Goal: Find specific page/section: Find specific page/section

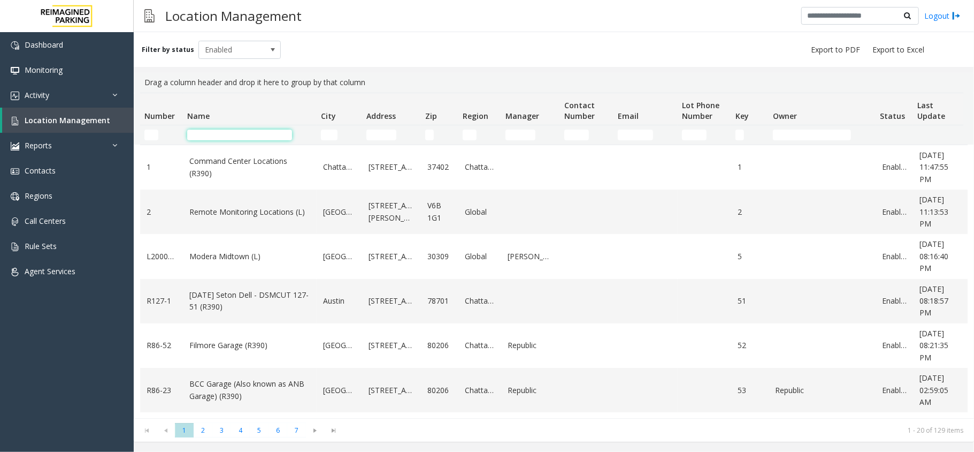
click at [216, 132] on input "Name Filter" at bounding box center [239, 134] width 105 height 11
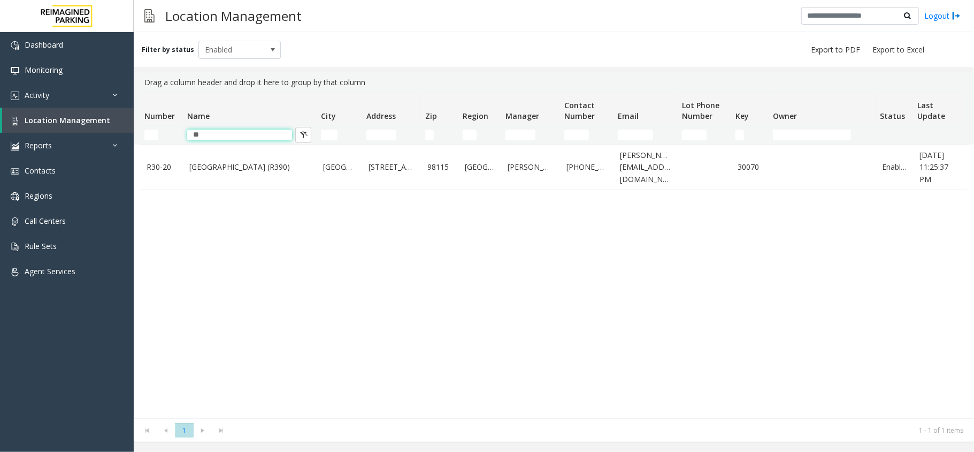
type input "*"
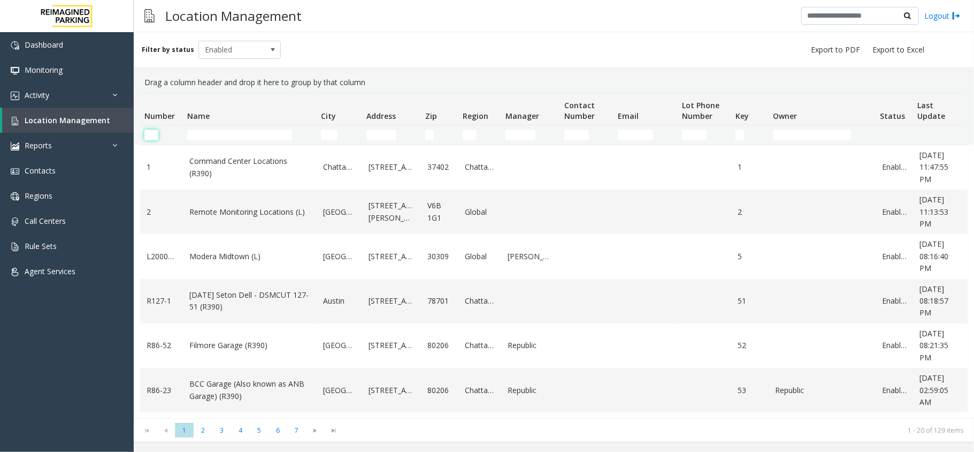
click at [153, 133] on input "Number Filter" at bounding box center [151, 134] width 14 height 11
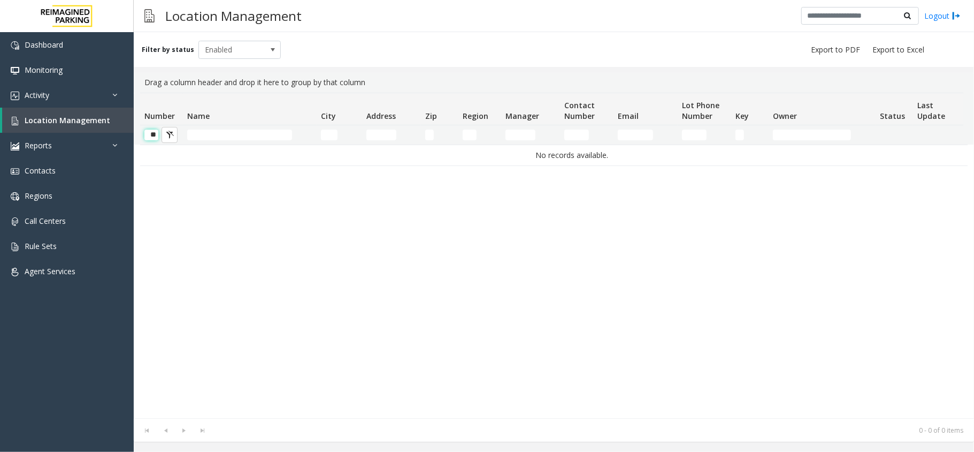
scroll to position [0, 1]
type input "*"
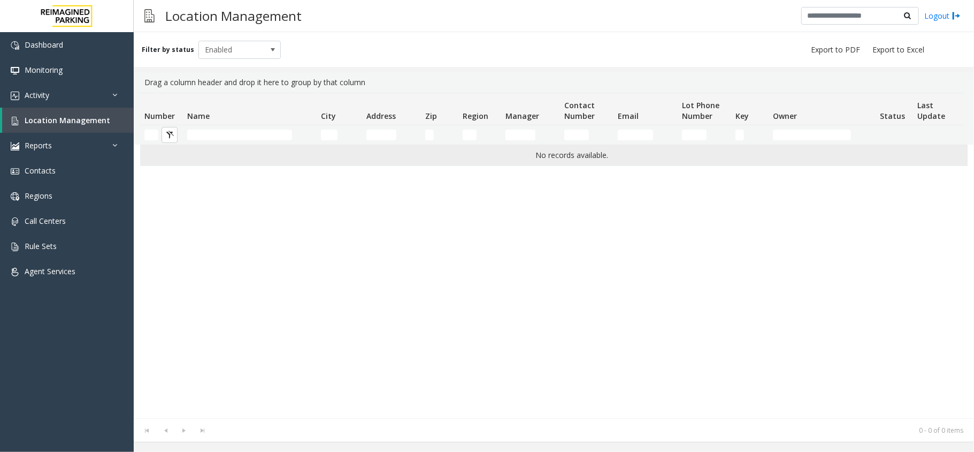
click at [235, 154] on app-root "Dashboard Monitoring Activity Daily Activity Lane Activity Agent Activity Quali…" at bounding box center [487, 226] width 974 height 452
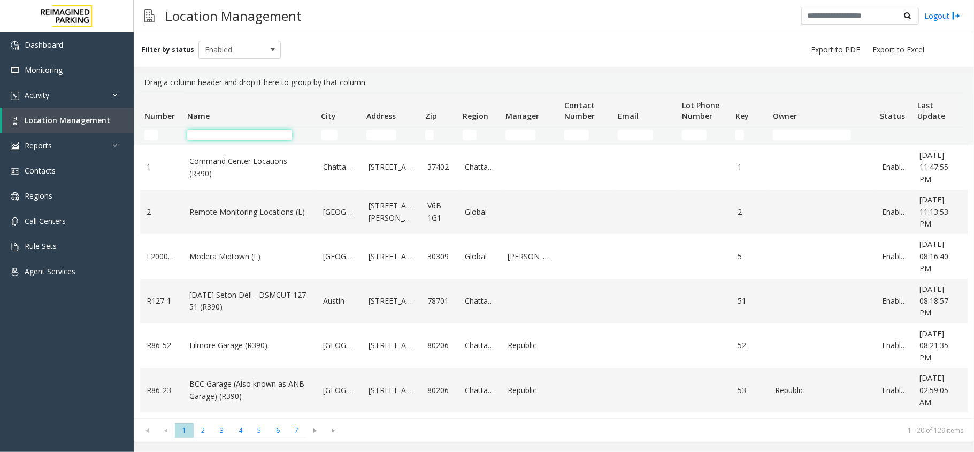
click at [230, 134] on input "Name Filter" at bounding box center [239, 134] width 105 height 11
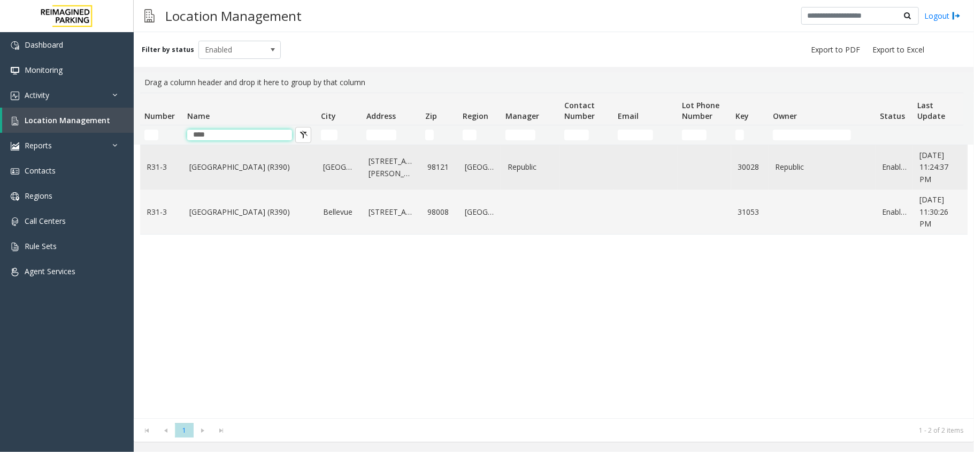
type input "****"
click at [230, 167] on link "[GEOGRAPHIC_DATA] (R390)" at bounding box center [249, 167] width 121 height 12
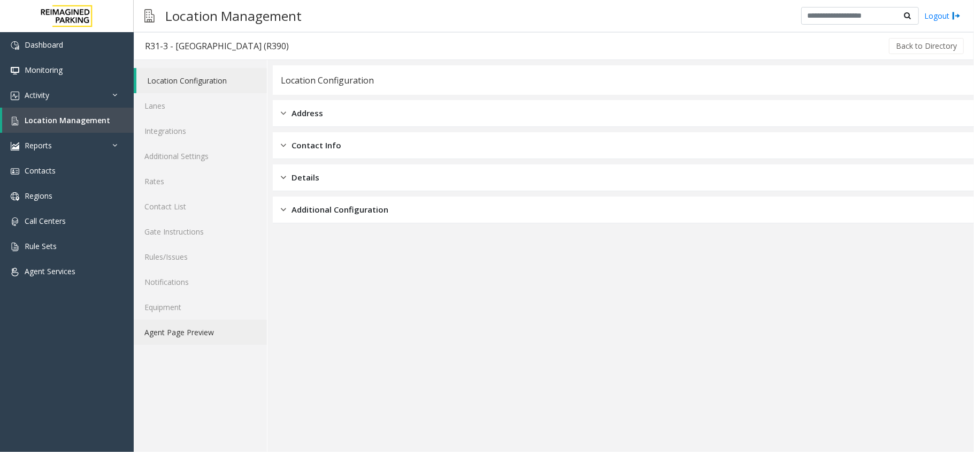
click at [211, 328] on link "Agent Page Preview" at bounding box center [200, 331] width 133 height 25
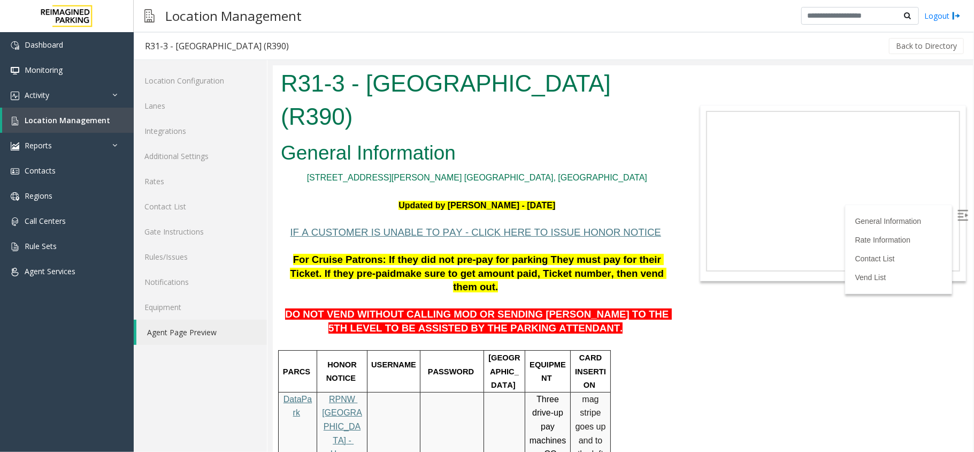
scroll to position [71, 0]
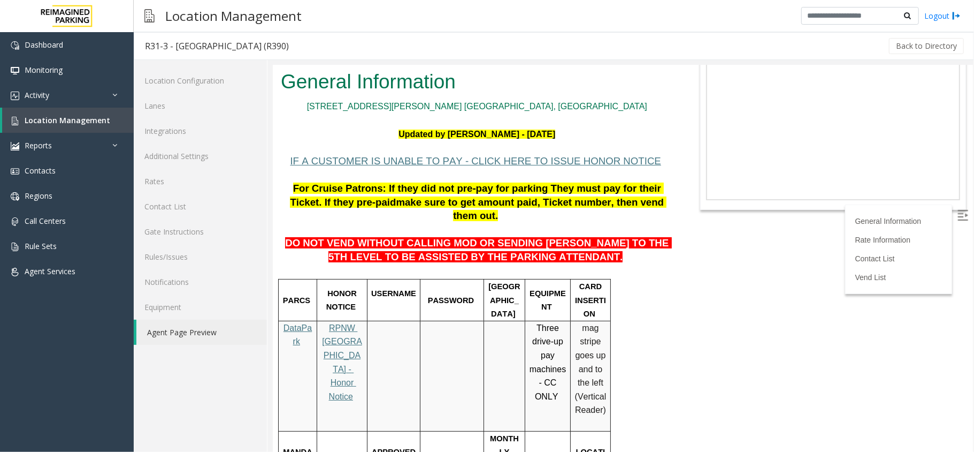
drag, startPoint x: 286, startPoint y: 151, endPoint x: 438, endPoint y: 221, distance: 166.6
click at [289, 182] on span "For Cruise Patrons: If they did not pre-pay for parking They must pay for their…" at bounding box center [476, 194] width 374 height 25
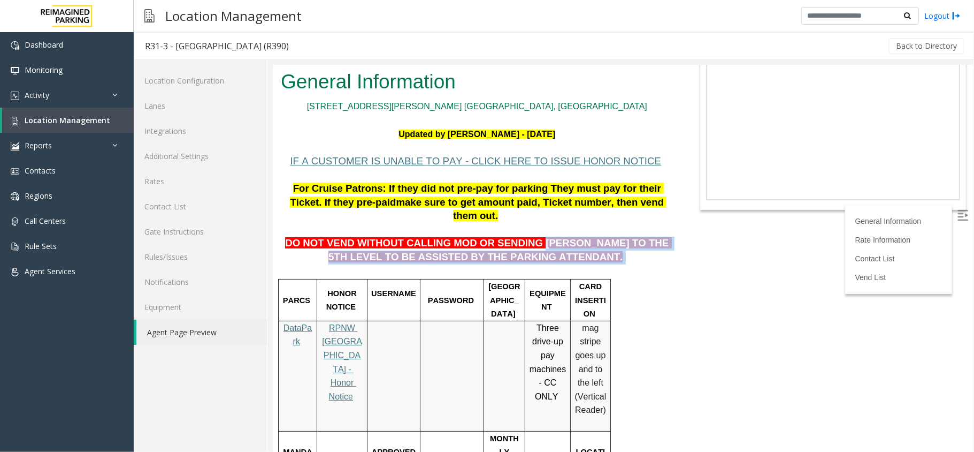
drag, startPoint x: 517, startPoint y: 195, endPoint x: 557, endPoint y: 217, distance: 45.0
click at [557, 223] on p "DO NOT VEND WITHOUT CALLING MOD OR SENDING [PERSON_NAME] TO THE 5TH LEVEL TO BE…" at bounding box center [476, 243] width 393 height 41
copy p "[PERSON_NAME] TO THE 5TH LEVEL TO BE ASSISTED BY THE PARKING ATTENDANT."
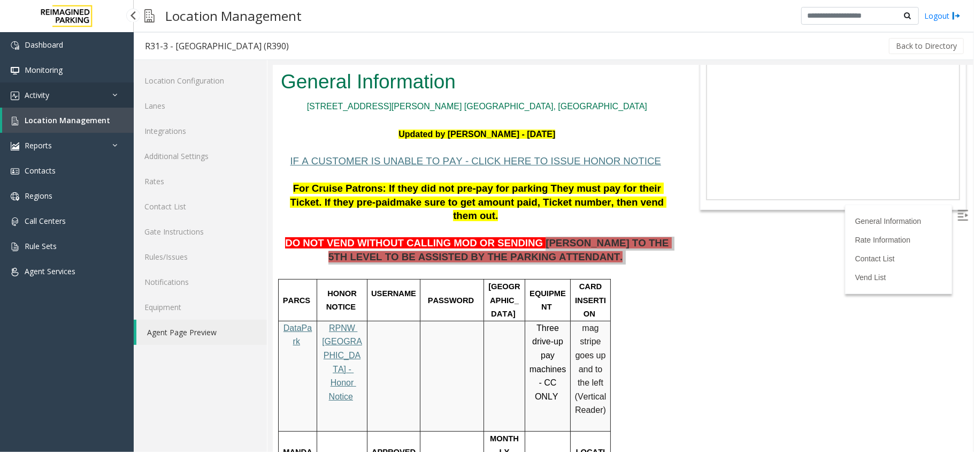
click at [65, 86] on link "Activity" at bounding box center [67, 94] width 134 height 25
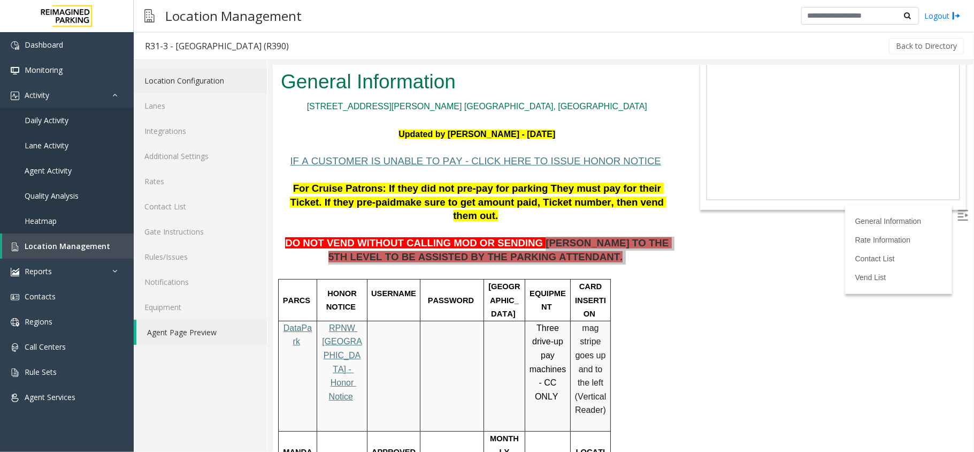
click at [232, 79] on link "Location Configuration" at bounding box center [200, 80] width 133 height 25
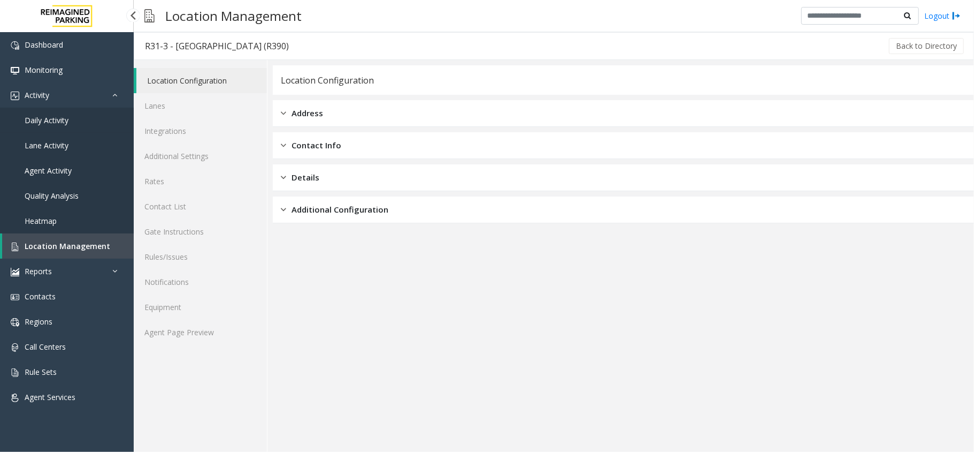
click at [75, 123] on link "Daily Activity" at bounding box center [67, 120] width 134 height 25
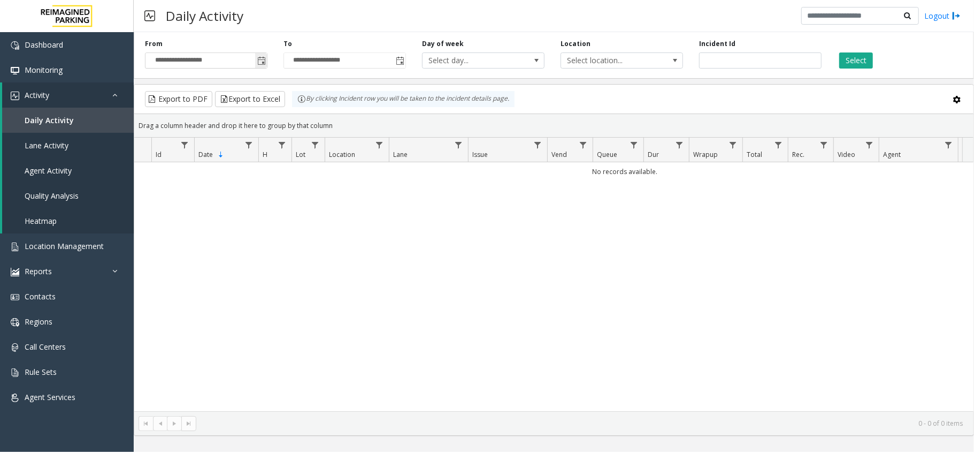
click at [260, 61] on span "Toggle popup" at bounding box center [261, 61] width 9 height 9
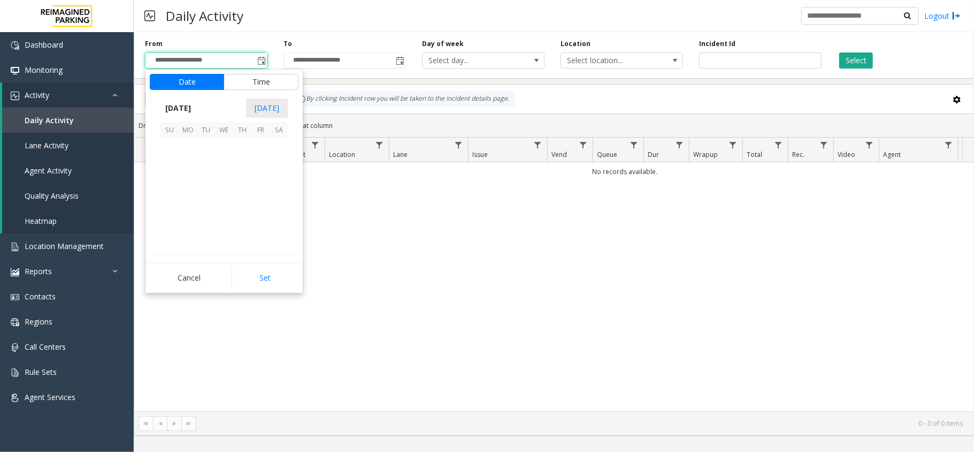
scroll to position [191888, 0]
click at [276, 191] on span "16" at bounding box center [279, 183] width 18 height 18
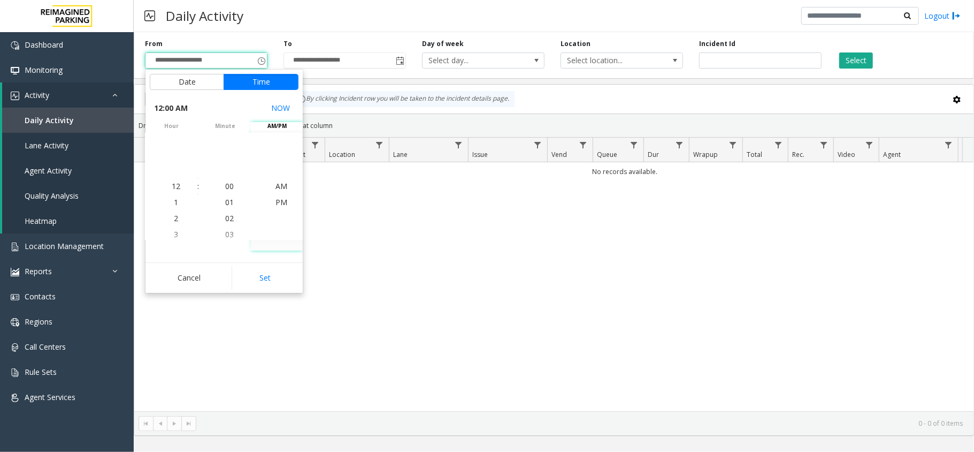
click at [277, 270] on button "Set" at bounding box center [265, 278] width 67 height 24
type input "**********"
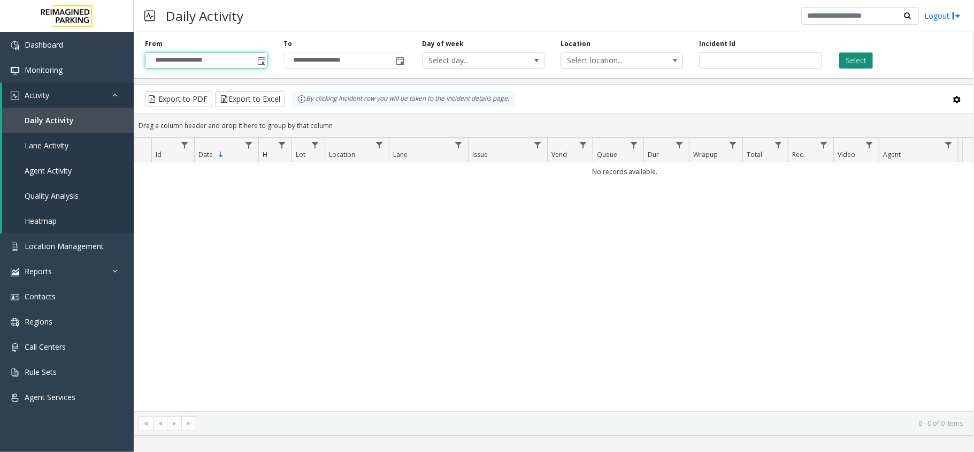
click at [850, 58] on button "Select" at bounding box center [856, 60] width 34 height 16
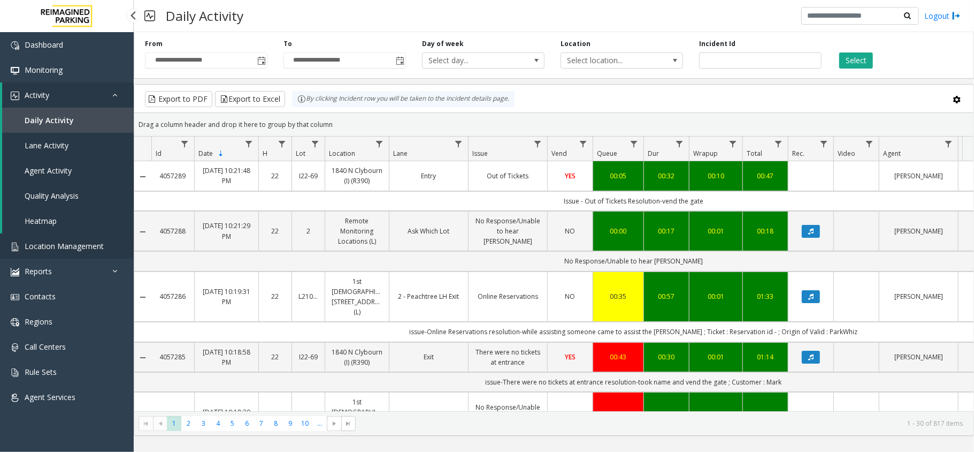
click at [82, 244] on span "Location Management" at bounding box center [64, 246] width 79 height 10
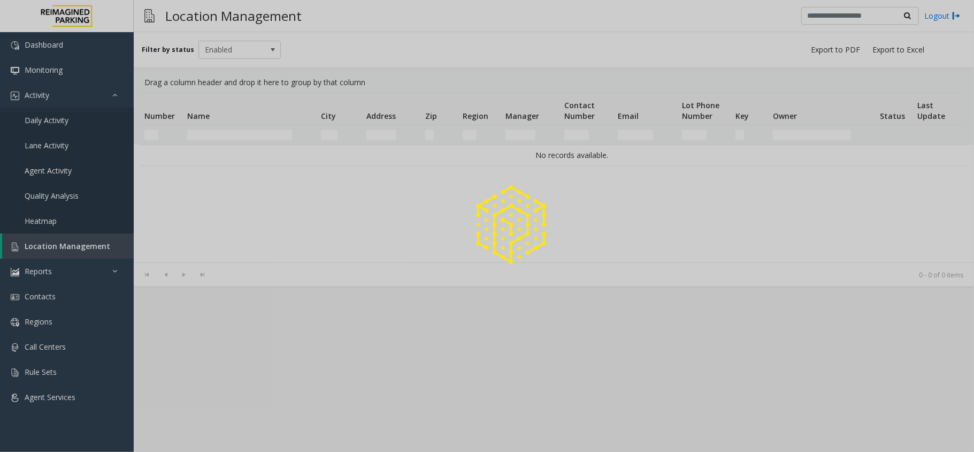
click at [262, 137] on div at bounding box center [487, 226] width 974 height 452
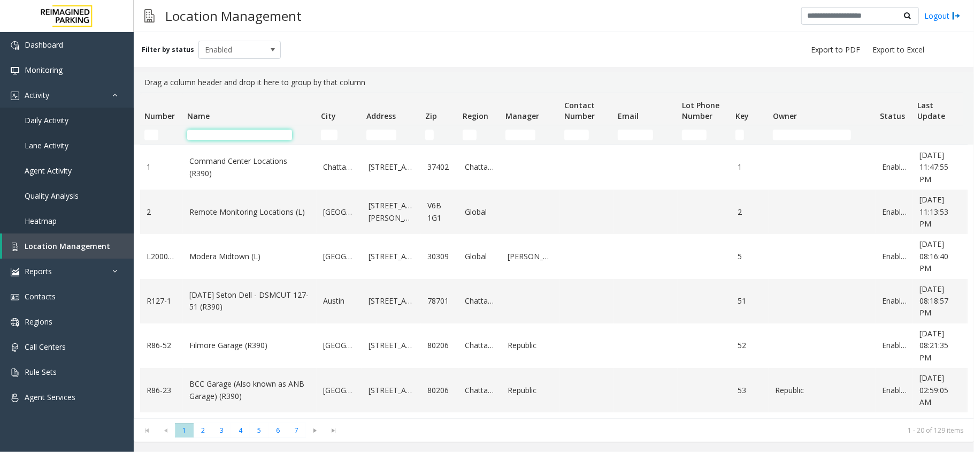
click at [262, 137] on input "Name Filter" at bounding box center [239, 134] width 105 height 11
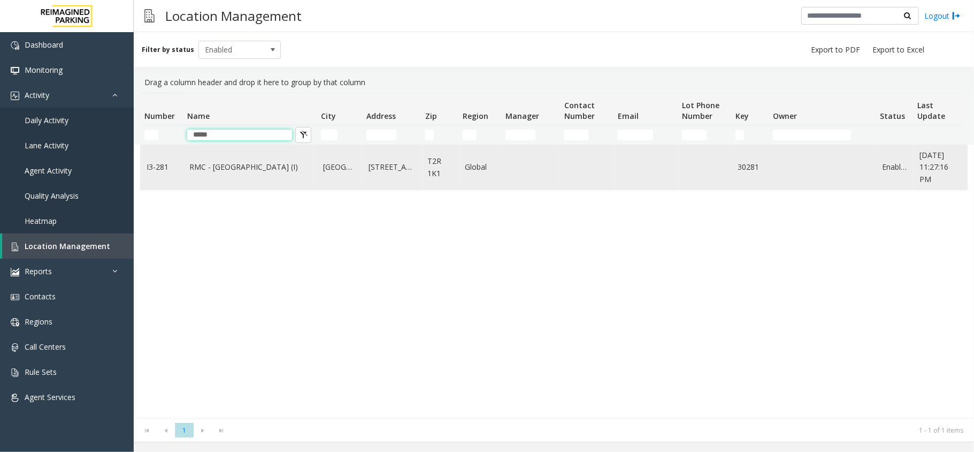
type input "*****"
click at [232, 166] on link "RMC - [GEOGRAPHIC_DATA] (I)" at bounding box center [249, 167] width 121 height 12
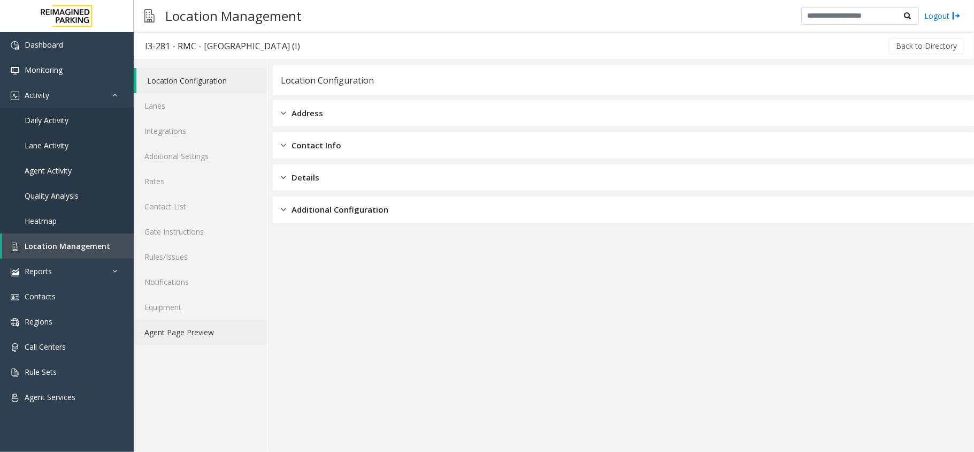
drag, startPoint x: 240, startPoint y: 319, endPoint x: 227, endPoint y: 322, distance: 13.0
click at [226, 322] on link "Agent Page Preview" at bounding box center [200, 331] width 133 height 25
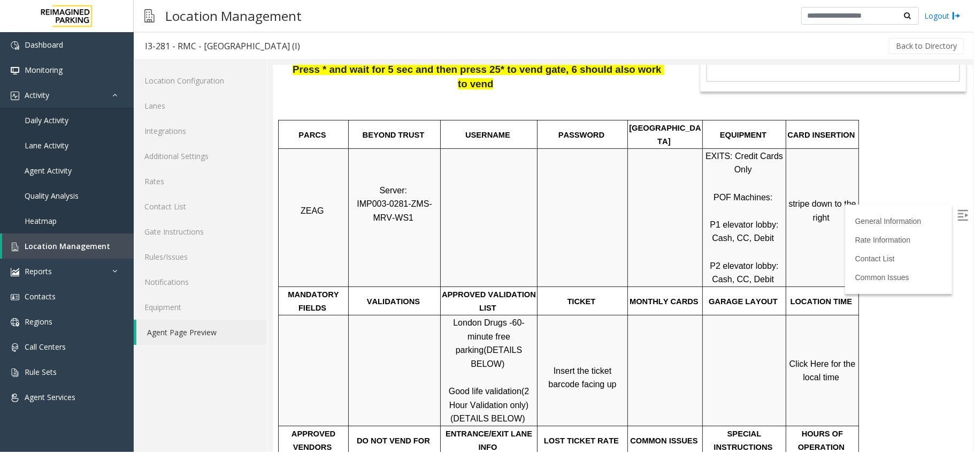
scroll to position [214, 0]
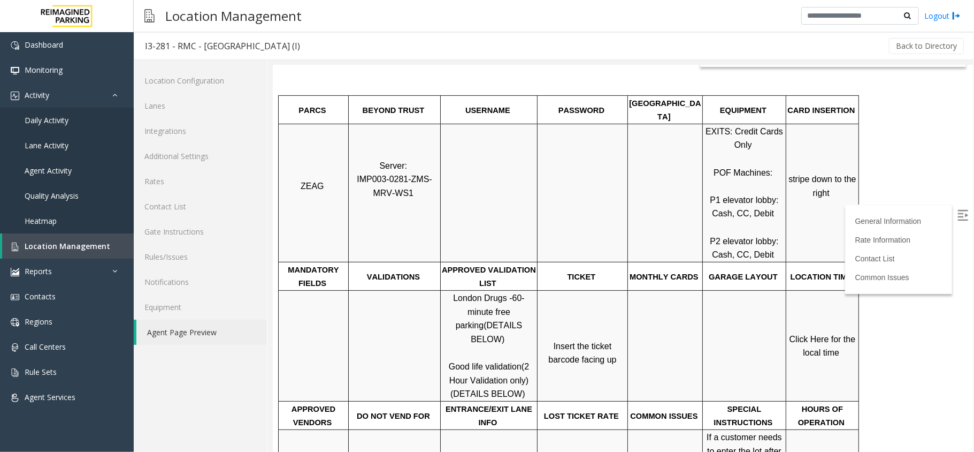
click at [957, 213] on img at bounding box center [962, 214] width 11 height 11
drag, startPoint x: 449, startPoint y: 326, endPoint x: 482, endPoint y: 324, distance: 32.2
click at [482, 361] on span "Good life validation" at bounding box center [484, 365] width 73 height 9
copy span "Good life"
drag, startPoint x: 445, startPoint y: 270, endPoint x: 506, endPoint y: 365, distance: 112.6
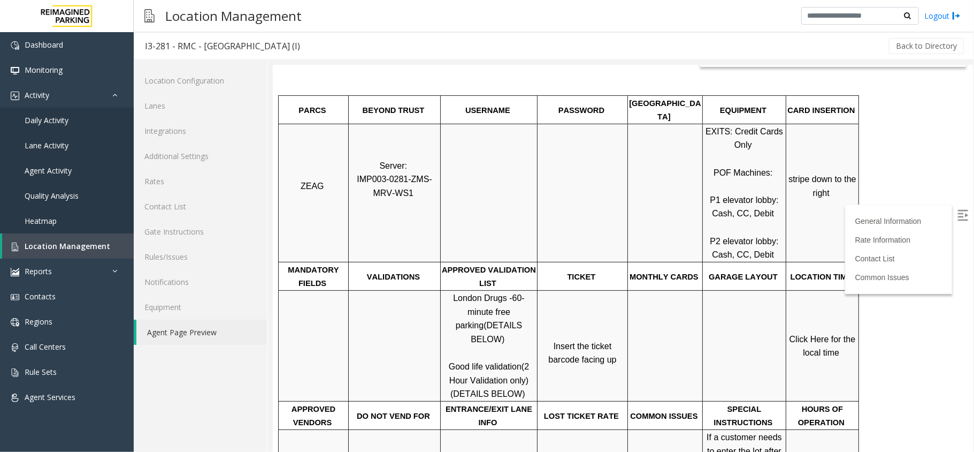
click at [506, 363] on p "London Drugs - 60-minute free parking (DETAILS BELOW) Good life validation (2 H…" at bounding box center [488, 346] width 95 height 110
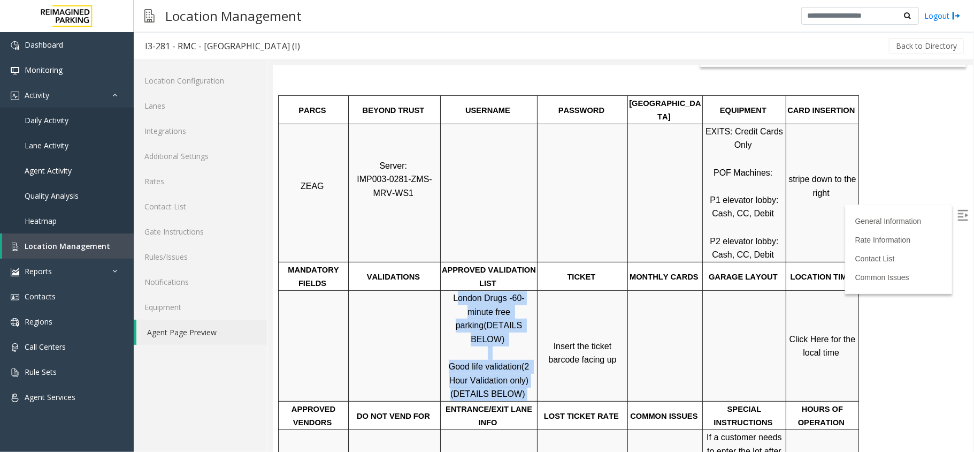
drag, startPoint x: 506, startPoint y: 365, endPoint x: 445, endPoint y: 274, distance: 109.2
click at [445, 291] on p "London Drugs - 60-minute free parking (DETAILS BELOW) Good life validation (2 H…" at bounding box center [488, 346] width 95 height 110
click at [817, 334] on link "Click Here for the local time" at bounding box center [823, 345] width 68 height 23
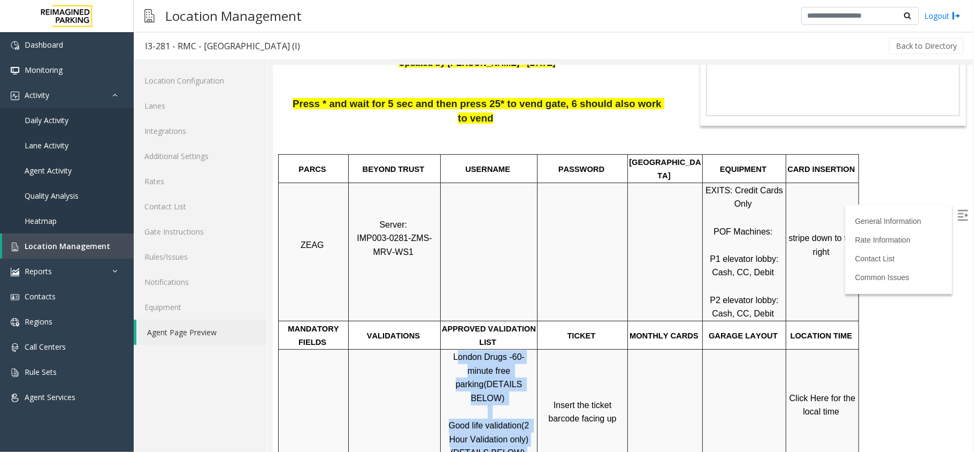
scroll to position [142, 0]
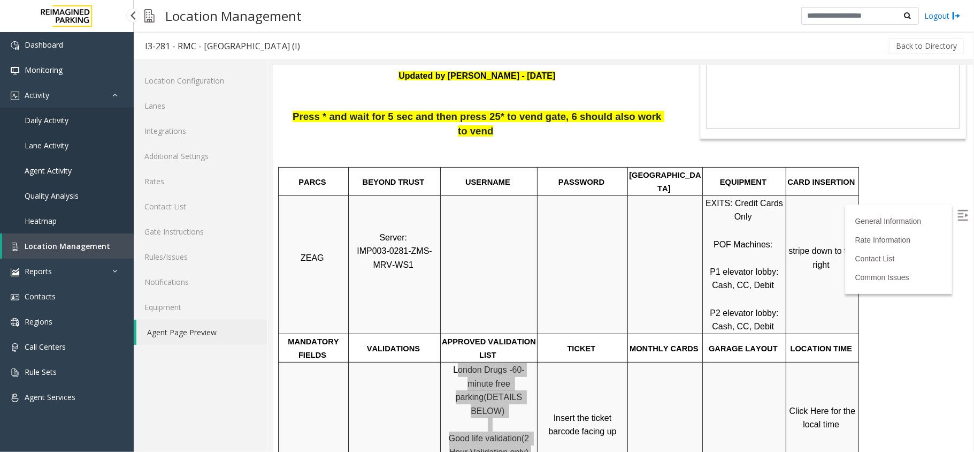
click at [78, 253] on link "Location Management" at bounding box center [68, 245] width 132 height 25
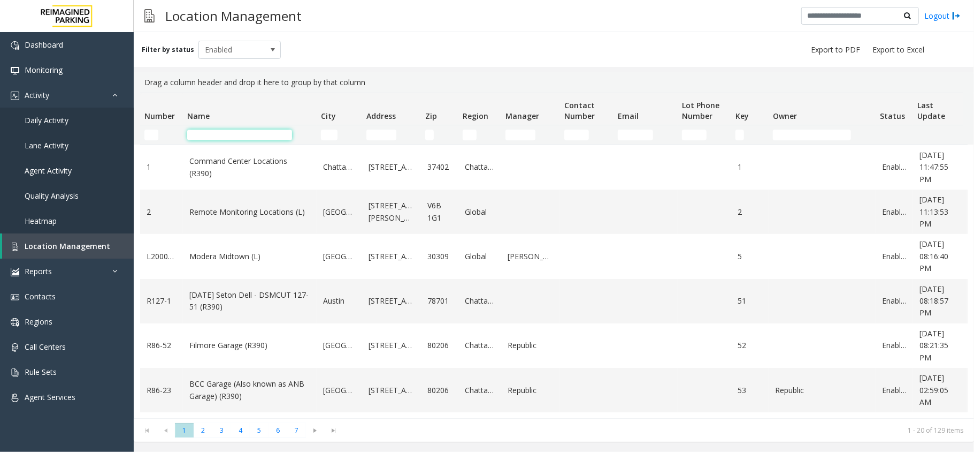
click at [216, 135] on input "Name Filter" at bounding box center [239, 134] width 105 height 11
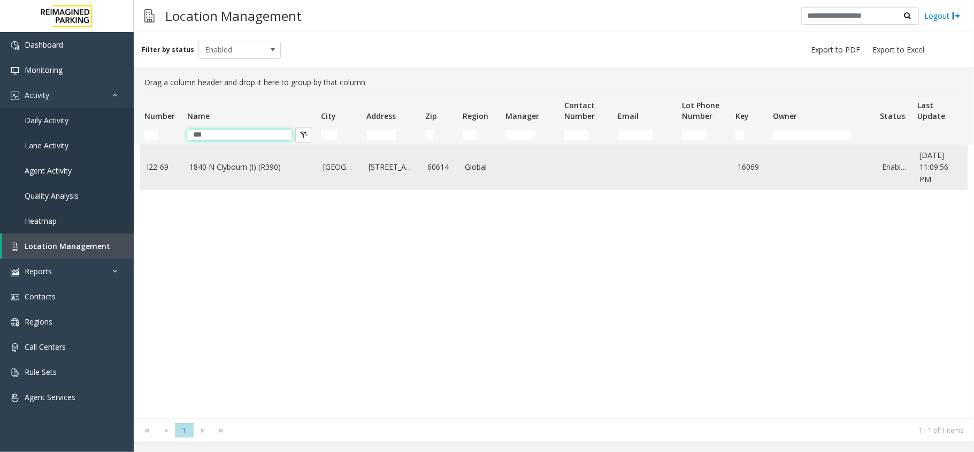
type input "***"
click at [243, 173] on link "1840 N Clybourn (I) (R390)" at bounding box center [249, 167] width 121 height 12
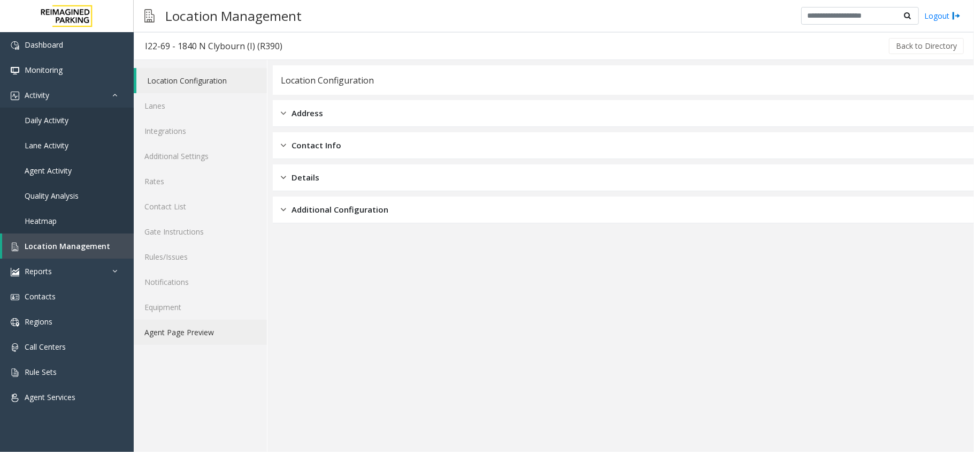
click at [240, 323] on link "Agent Page Preview" at bounding box center [200, 331] width 133 height 25
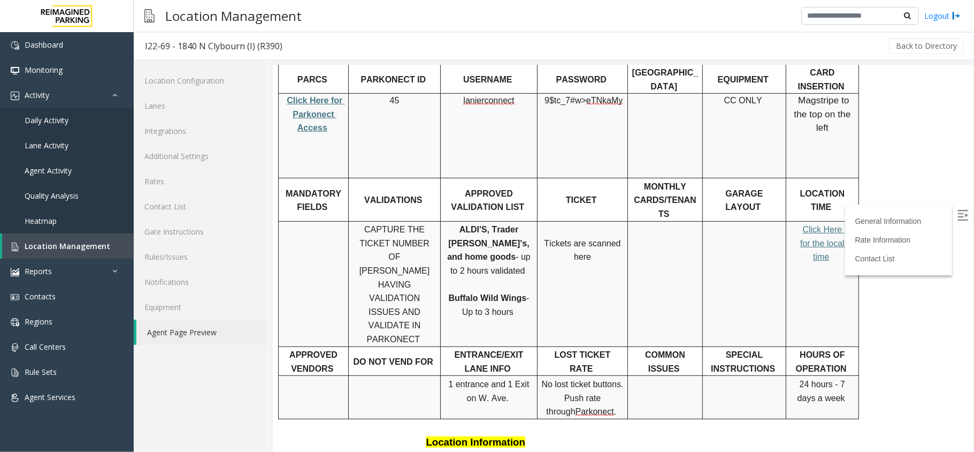
scroll to position [214, 0]
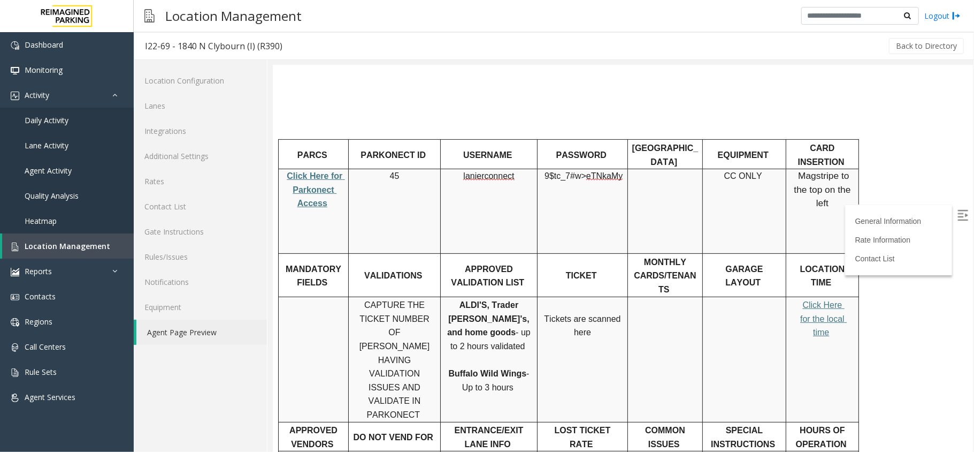
click at [314, 171] on span "Click Here for Parkonect Access" at bounding box center [315, 189] width 58 height 36
click at [505, 171] on span "lanierconnect" at bounding box center [488, 176] width 51 height 10
copy p "lanierconnect"
click at [50, 111] on link "Daily Activity" at bounding box center [67, 120] width 134 height 25
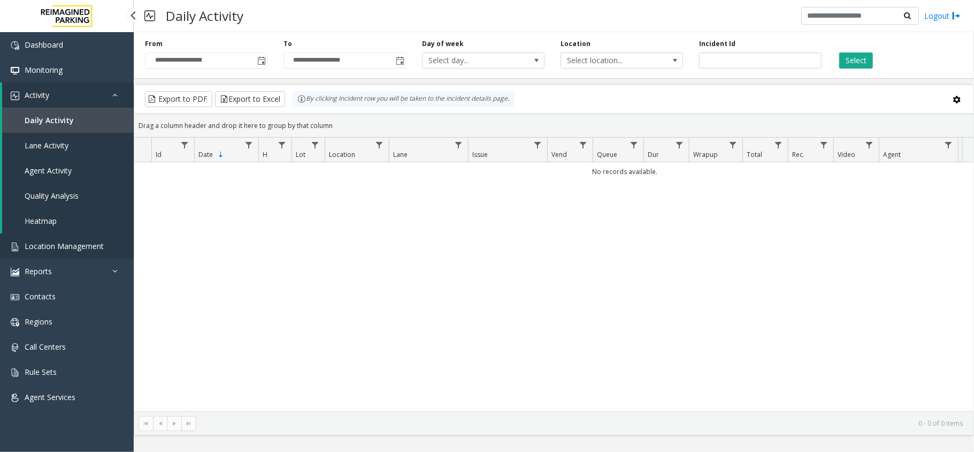
click at [89, 234] on link "Location Management" at bounding box center [67, 245] width 134 height 25
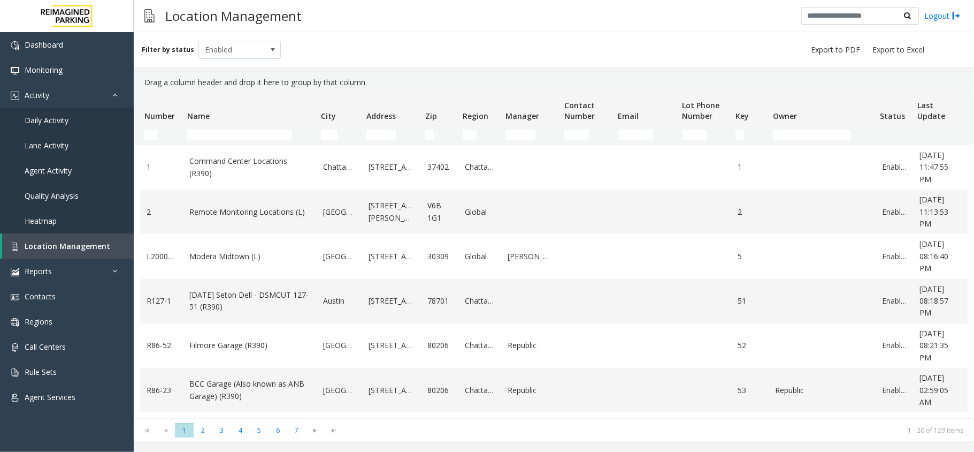
click at [243, 127] on td "Name Filter" at bounding box center [250, 134] width 134 height 19
click at [242, 131] on input "Name Filter" at bounding box center [239, 134] width 105 height 11
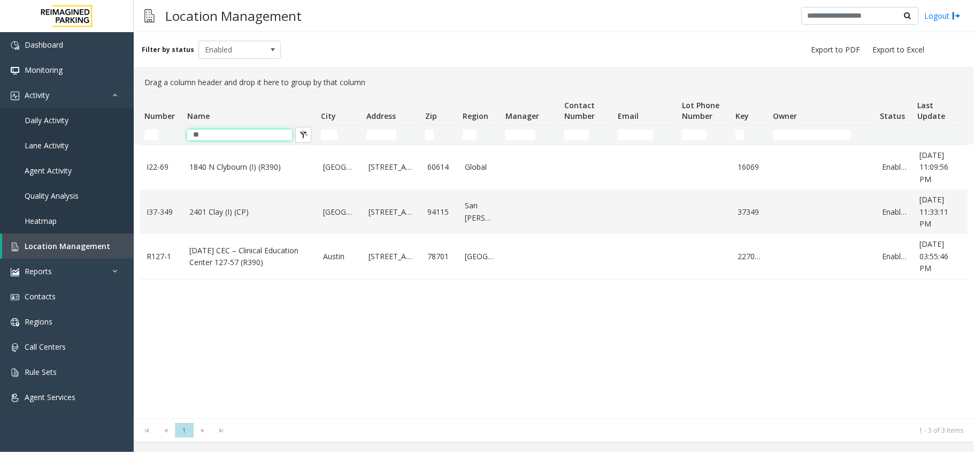
type input "**"
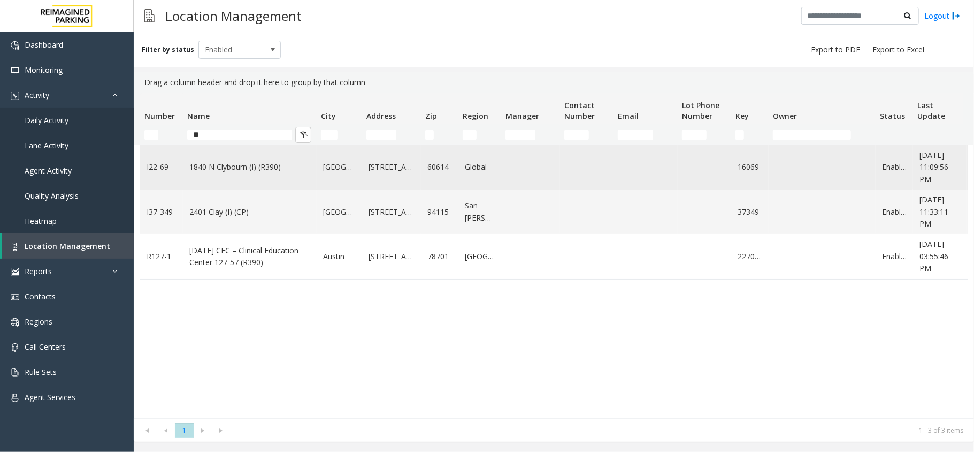
click at [225, 170] on link "1840 N Clybourn (I) (R390)" at bounding box center [249, 167] width 121 height 12
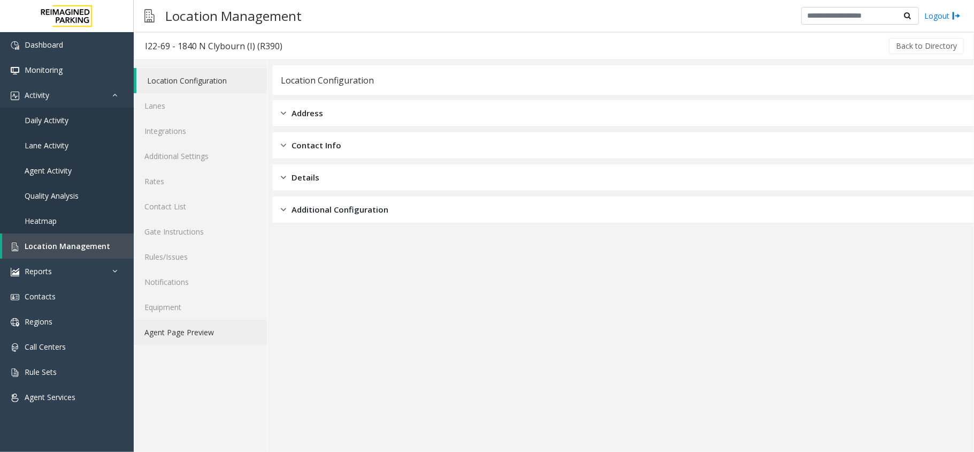
click at [218, 332] on link "Agent Page Preview" at bounding box center [200, 331] width 133 height 25
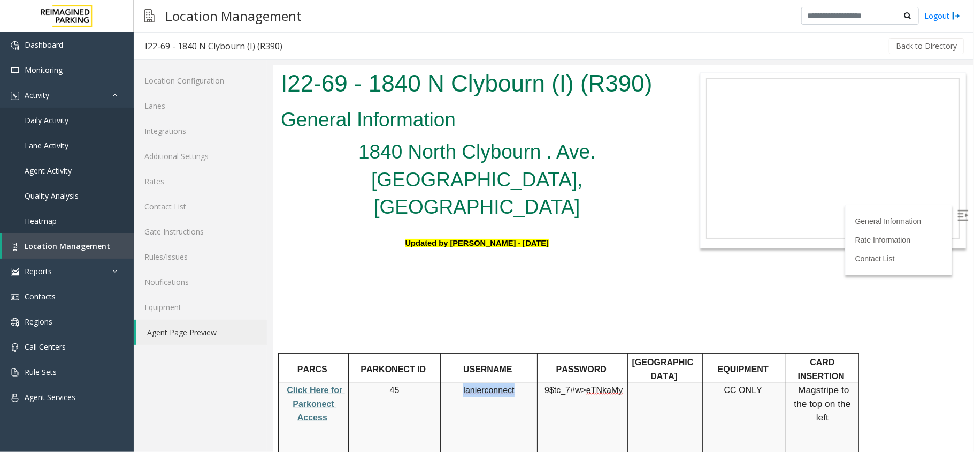
drag, startPoint x: 465, startPoint y: 326, endPoint x: 511, endPoint y: 332, distance: 46.9
click at [511, 385] on span "lanierconnect" at bounding box center [488, 390] width 51 height 10
copy span "lanierconnect"
drag, startPoint x: 546, startPoint y: 328, endPoint x: 616, endPoint y: 339, distance: 71.4
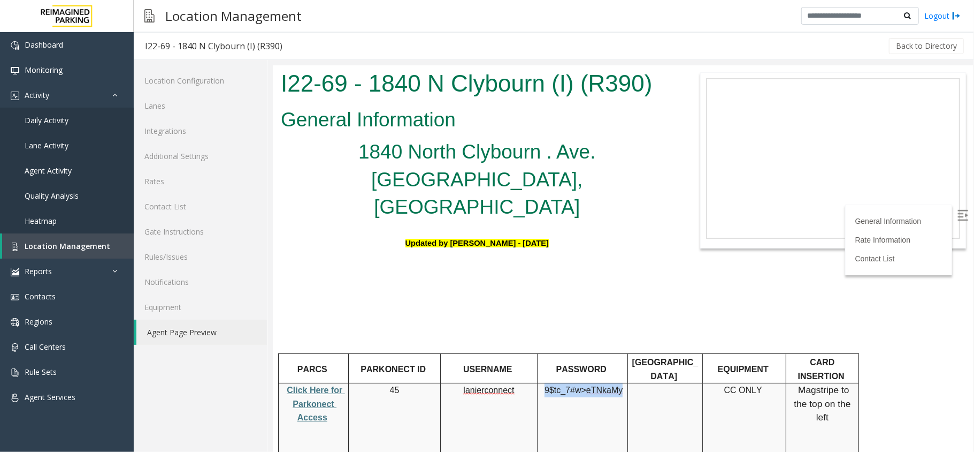
click at [616, 383] on td "9$tc_7#w> eTNkaMy" at bounding box center [582, 425] width 90 height 85
copy span "9$tc_7#w> eTNkaMy"
click at [78, 241] on span "Location Management" at bounding box center [68, 246] width 86 height 10
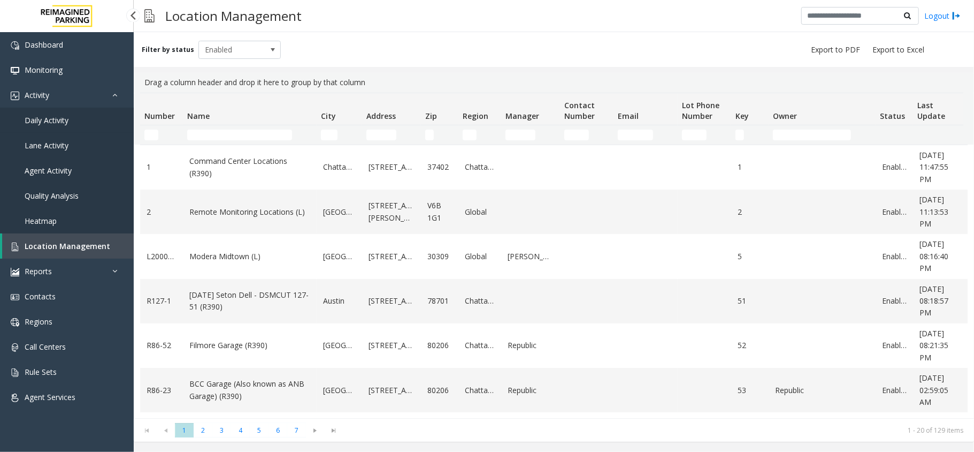
click at [49, 125] on link "Daily Activity" at bounding box center [67, 120] width 134 height 25
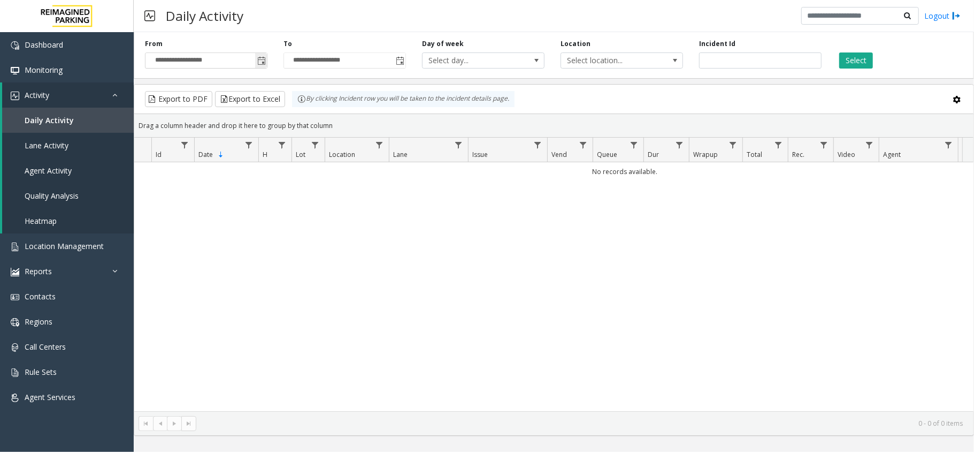
click at [254, 59] on input "**********" at bounding box center [206, 60] width 121 height 15
click at [257, 61] on span "Toggle popup" at bounding box center [261, 61] width 9 height 9
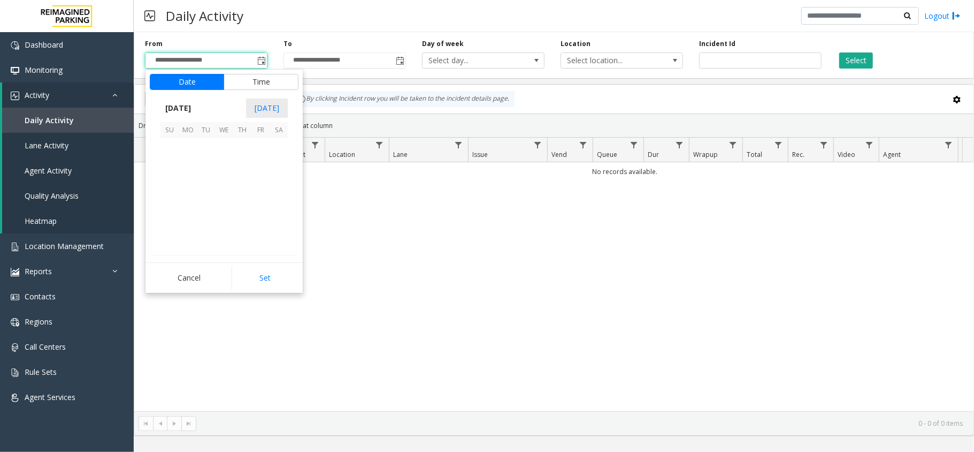
scroll to position [191888, 0]
click at [277, 187] on span "16" at bounding box center [279, 183] width 18 height 18
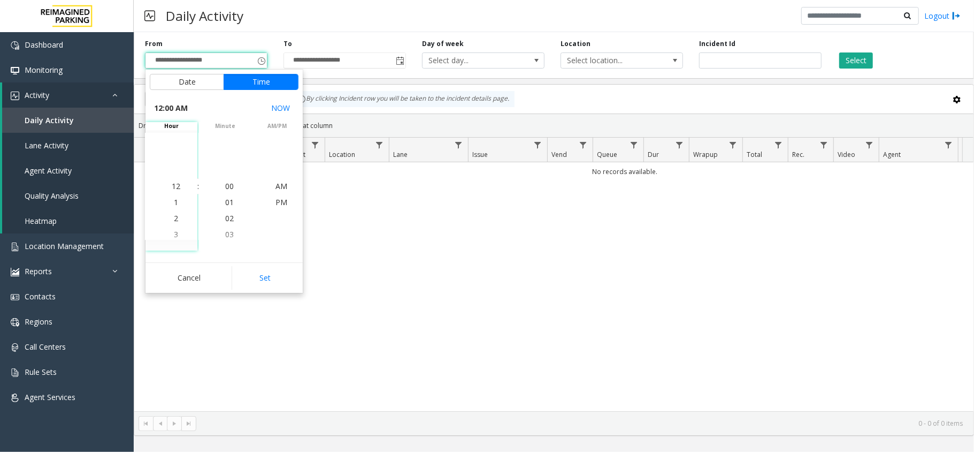
click at [274, 264] on div "Cancel Set" at bounding box center [224, 277] width 157 height 30
click at [274, 275] on button "Set" at bounding box center [265, 278] width 67 height 24
type input "**********"
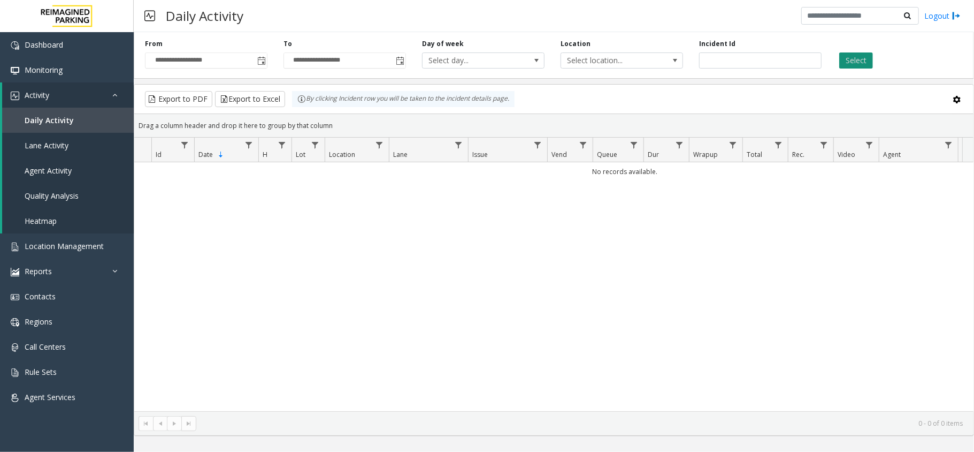
click at [863, 56] on button "Select" at bounding box center [856, 60] width 34 height 16
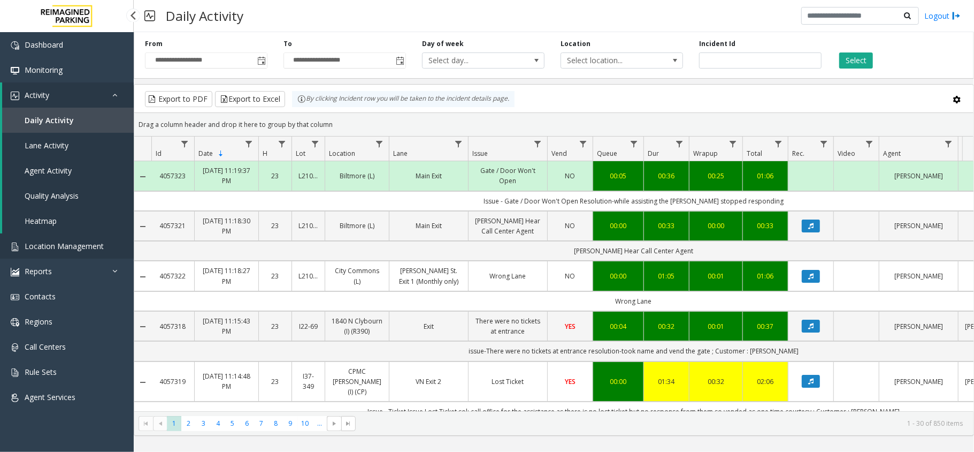
click at [108, 257] on link "Location Management" at bounding box center [67, 245] width 134 height 25
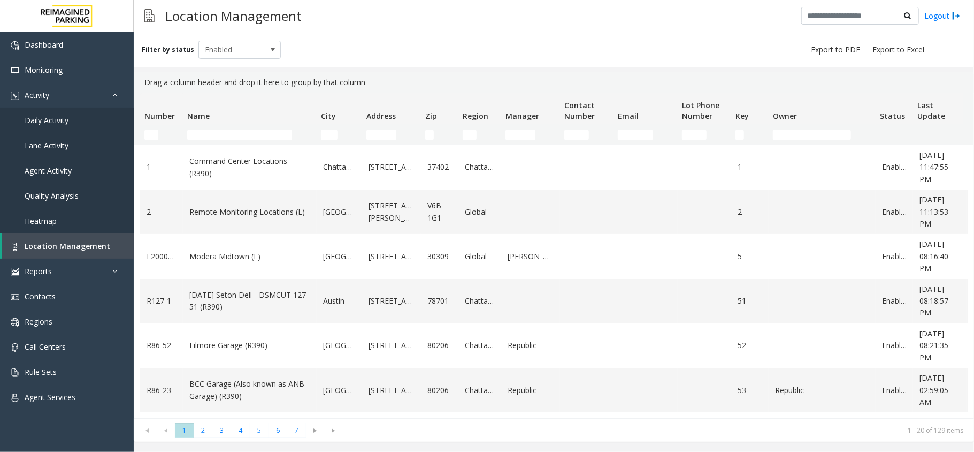
click at [187, 127] on td "Name Filter" at bounding box center [250, 134] width 134 height 19
click at [221, 136] on input "Name Filter" at bounding box center [239, 134] width 105 height 11
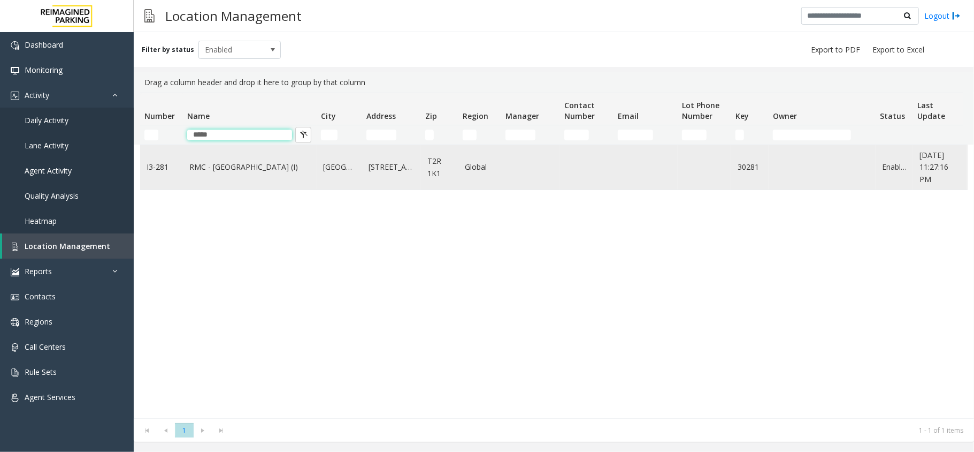
type input "*****"
click at [230, 171] on link "RMC - [GEOGRAPHIC_DATA] (I)" at bounding box center [249, 167] width 121 height 12
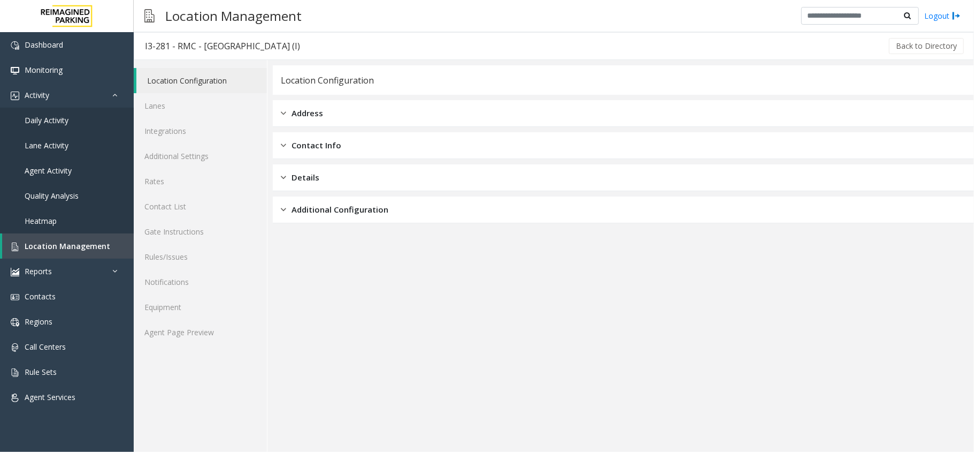
click at [176, 349] on div "Location Configuration Lanes Integrations Additional Settings Rates Contact Lis…" at bounding box center [201, 256] width 134 height 392
click at [182, 334] on link "Agent Page Preview" at bounding box center [200, 331] width 133 height 25
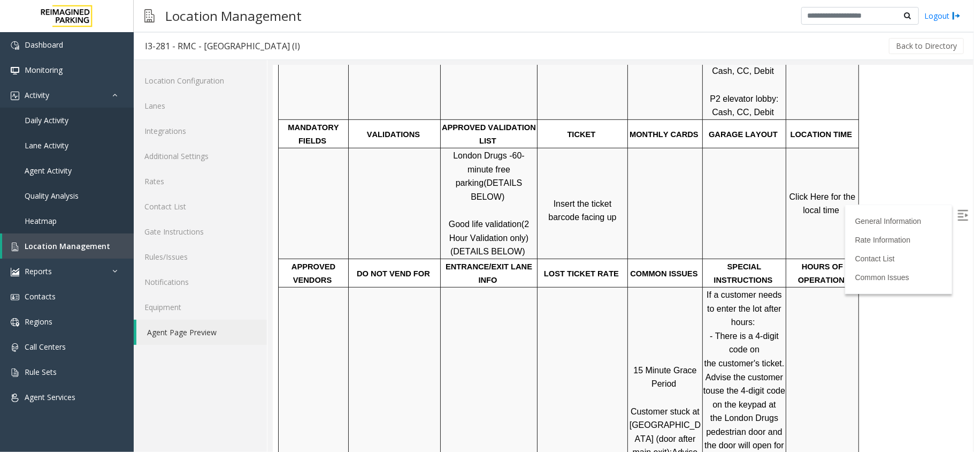
scroll to position [428, 0]
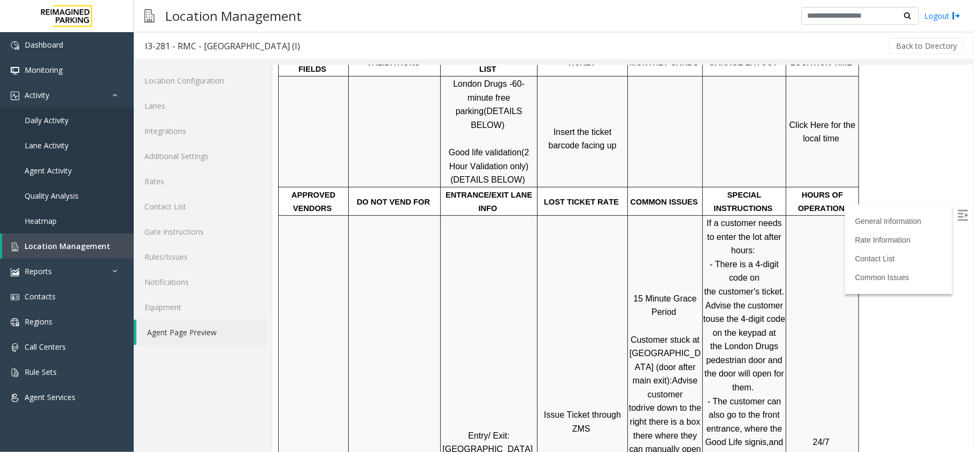
click at [957, 211] on img at bounding box center [962, 214] width 11 height 11
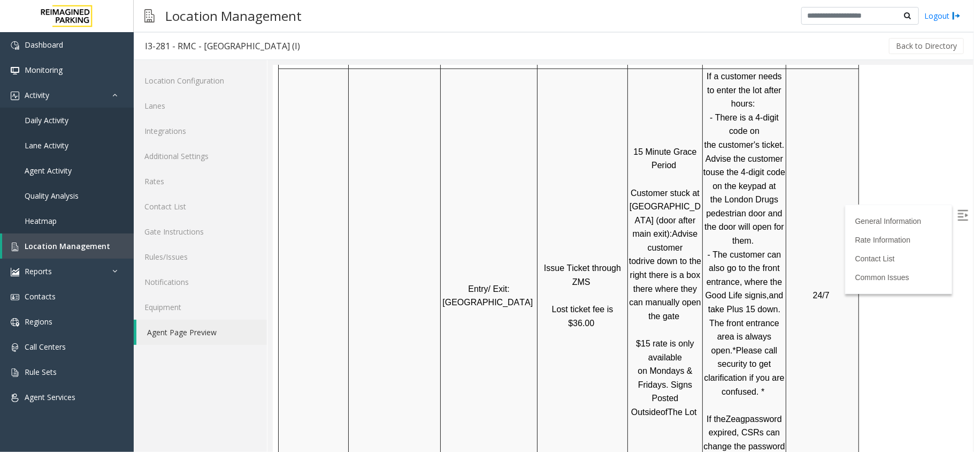
scroll to position [642, 0]
